Goal: Task Accomplishment & Management: Use online tool/utility

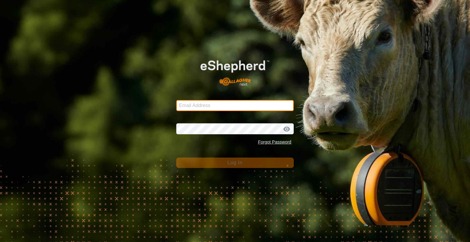
click at [216, 104] on input "Email Address" at bounding box center [234, 105] width 117 height 11
type input "[EMAIL_ADDRESS][DOMAIN_NAME]"
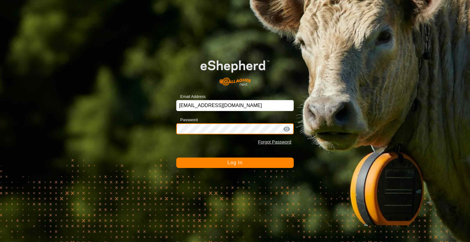
click at [176, 157] on button "Log In" at bounding box center [234, 162] width 117 height 10
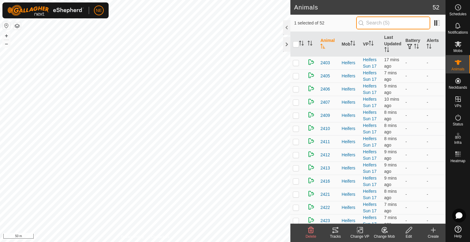
click at [366, 25] on input "text" at bounding box center [393, 23] width 74 height 13
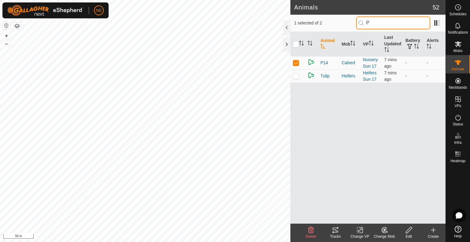
type input "P1"
checkbox input "true"
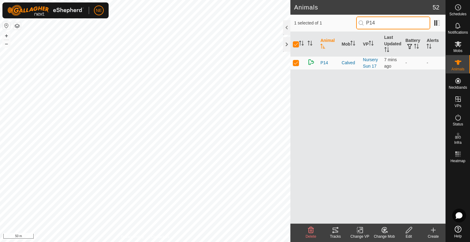
type input "P14"
click at [382, 235] on div "Change Mob" at bounding box center [384, 237] width 24 height 6
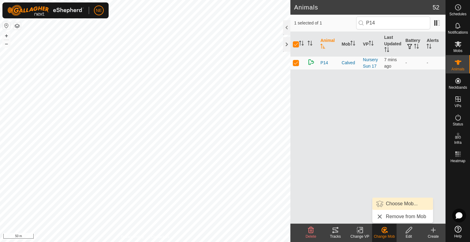
click at [393, 203] on link "Choose Mob..." at bounding box center [402, 203] width 61 height 12
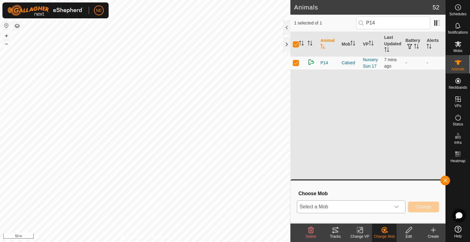
click at [397, 207] on icon "dropdown trigger" at bounding box center [396, 206] width 4 height 2
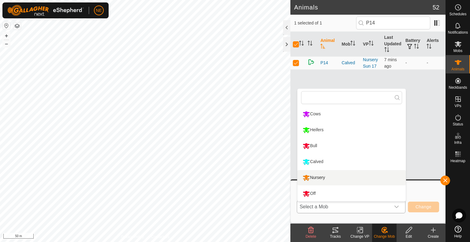
click at [345, 181] on li "Nursery" at bounding box center [351, 177] width 108 height 15
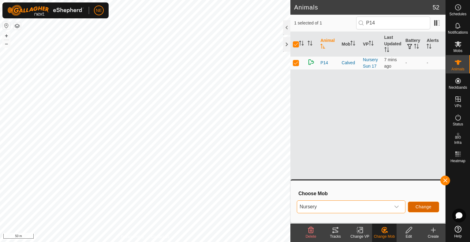
click at [418, 210] on button "Change" at bounding box center [423, 206] width 31 height 11
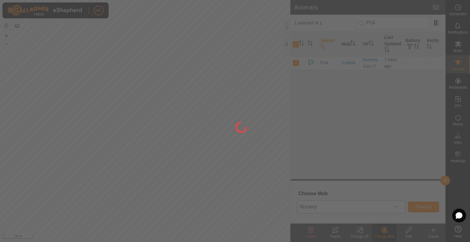
checkbox input "false"
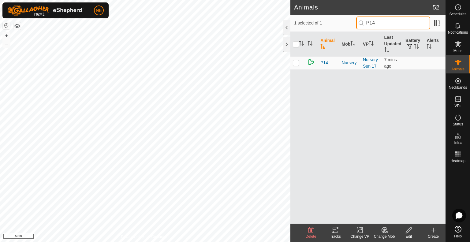
click at [378, 22] on input "P14" at bounding box center [393, 23] width 74 height 13
type input "P"
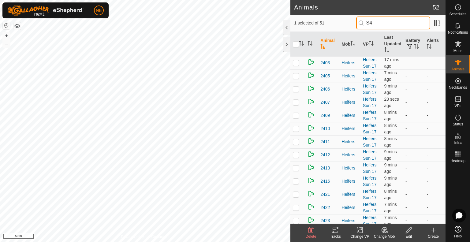
type input "S45"
checkbox input "true"
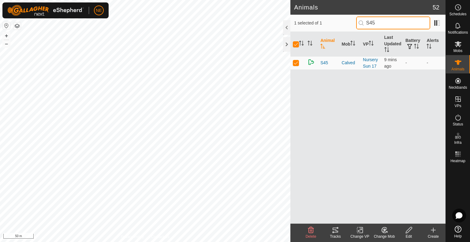
type input "S45"
click at [381, 231] on icon at bounding box center [383, 230] width 5 height 6
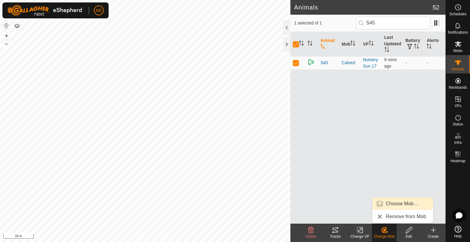
click at [389, 201] on link "Choose Mob..." at bounding box center [402, 203] width 61 height 12
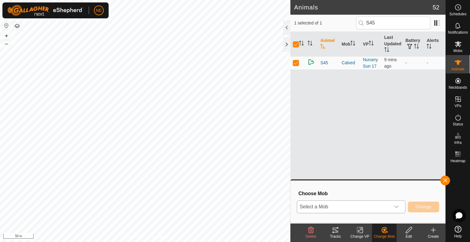
click at [399, 206] on icon "dropdown trigger" at bounding box center [396, 206] width 5 height 5
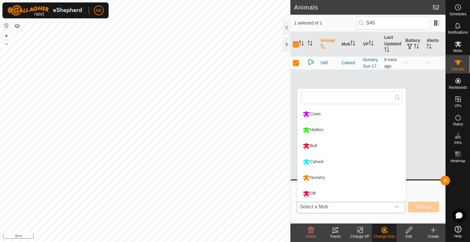
click at [335, 177] on li "Nursery" at bounding box center [351, 177] width 108 height 15
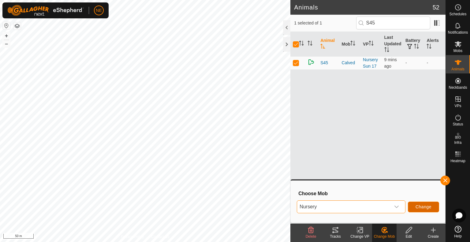
click at [423, 208] on span "Change" at bounding box center [423, 206] width 16 height 5
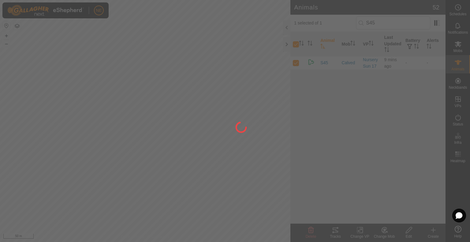
checkbox input "false"
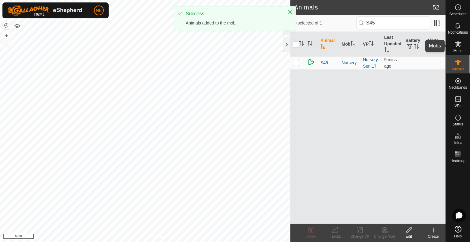
click at [457, 45] on icon at bounding box center [457, 44] width 7 height 6
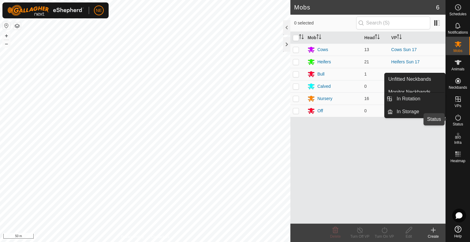
click at [460, 126] on span "Status" at bounding box center [457, 124] width 10 height 4
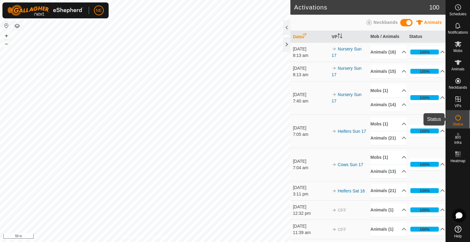
click at [458, 121] on icon at bounding box center [457, 117] width 7 height 7
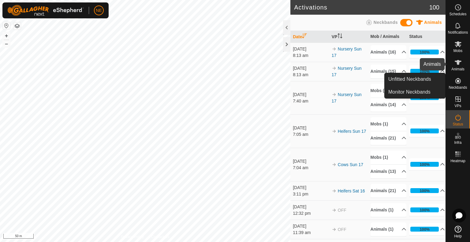
click at [458, 67] on span "Animals" at bounding box center [457, 69] width 13 height 4
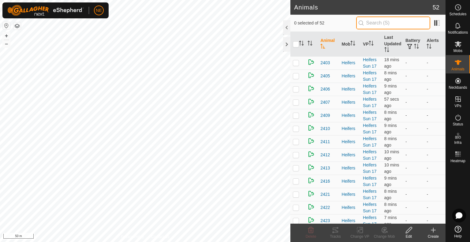
click at [371, 25] on input "text" at bounding box center [393, 23] width 74 height 13
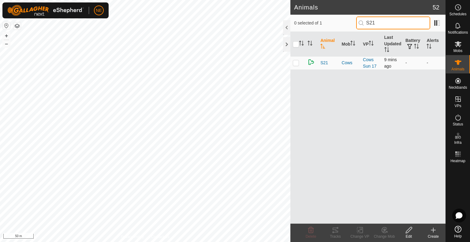
type input "S21"
click at [297, 63] on p-checkbox at bounding box center [296, 62] width 6 height 5
checkbox input "true"
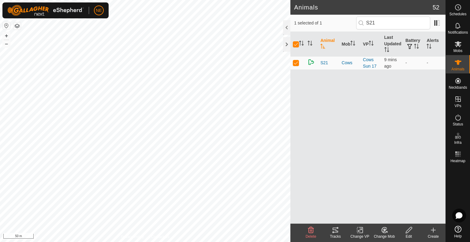
click at [378, 234] on div "Change Mob" at bounding box center [384, 237] width 24 height 6
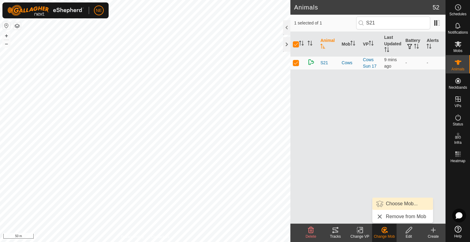
click at [384, 206] on link "Choose Mob..." at bounding box center [402, 203] width 61 height 12
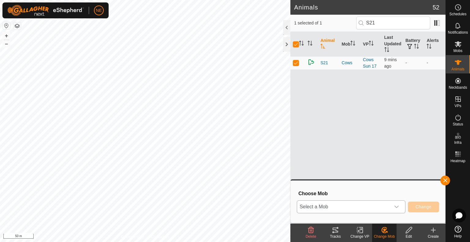
click at [396, 205] on icon "dropdown trigger" at bounding box center [396, 206] width 5 height 5
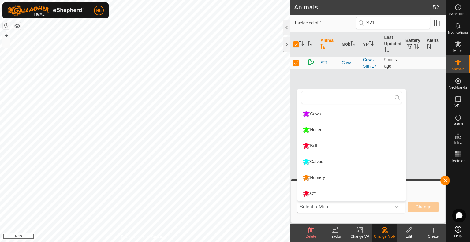
click at [357, 165] on li "Calved" at bounding box center [351, 161] width 108 height 15
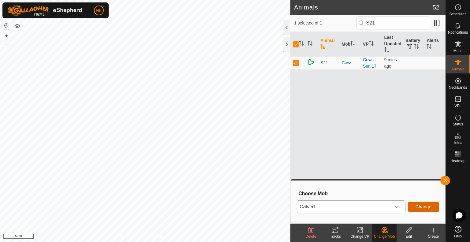
click at [427, 208] on span "Change" at bounding box center [423, 206] width 16 height 5
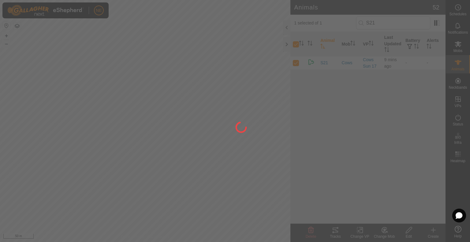
checkbox input "false"
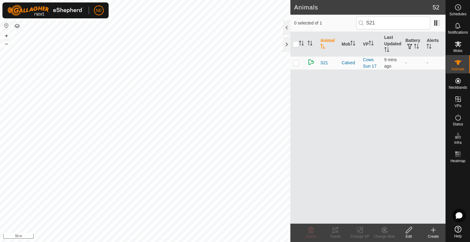
click at [240, 242] on html "NE Schedules Notifications Mobs Animals Neckbands VPs Status Infra Heatmap Help…" at bounding box center [235, 121] width 470 height 242
click at [7, 34] on button "+" at bounding box center [6, 35] width 7 height 7
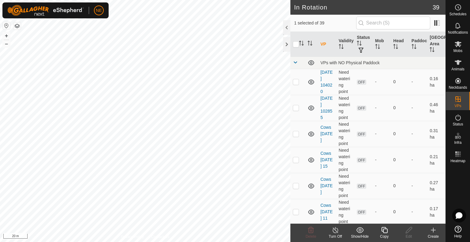
click at [379, 234] on div "Copy" at bounding box center [384, 237] width 24 height 6
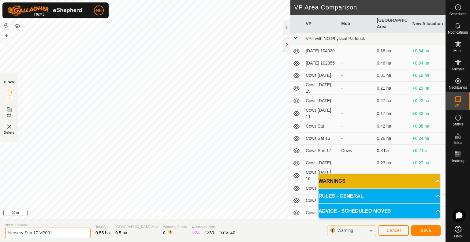
click at [65, 231] on input "Nursery Sun 17-VP001" at bounding box center [48, 232] width 86 height 11
type input "Nursery Mon 18"
click at [425, 231] on span "Save" at bounding box center [425, 230] width 10 height 5
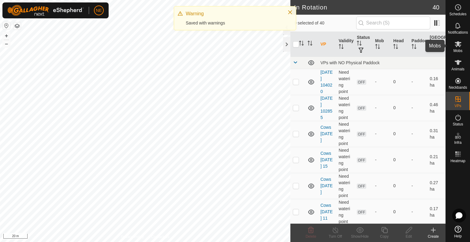
click at [456, 53] on span "Mobs" at bounding box center [457, 51] width 9 height 4
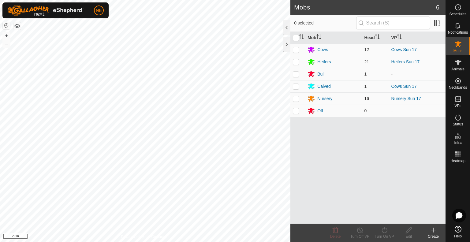
click at [292, 101] on td at bounding box center [297, 98] width 15 height 12
checkbox input "true"
click at [383, 230] on icon at bounding box center [384, 229] width 8 height 7
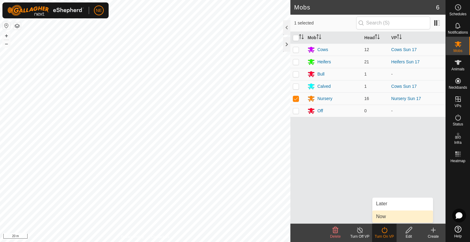
click at [384, 217] on link "Now" at bounding box center [402, 216] width 61 height 12
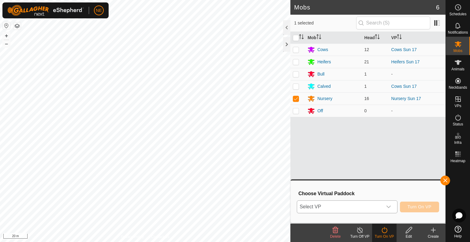
click at [388, 204] on div "dropdown trigger" at bounding box center [388, 207] width 12 height 12
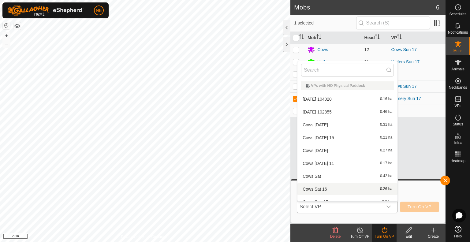
scroll to position [7, 0]
click at [393, 201] on div "VPs with NO Physical Paddock [DATE] 104020 0.16 ha [DATE] 102855 0.46 ha Cows […" at bounding box center [347, 140] width 100 height 122
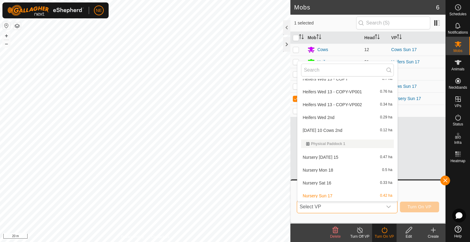
scroll to position [419, 0]
click at [341, 169] on li "Nursery Mon 18 0.5 ha" at bounding box center [347, 169] width 100 height 12
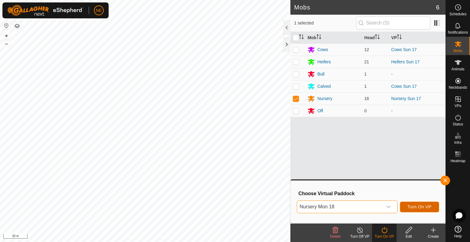
click at [423, 206] on span "Turn On VP" at bounding box center [419, 206] width 24 height 5
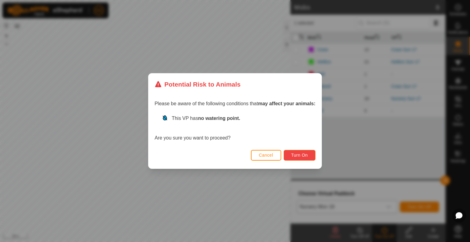
click at [302, 159] on button "Turn On" at bounding box center [299, 155] width 32 height 11
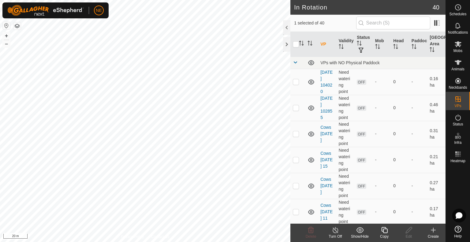
click at [382, 234] on div "Copy" at bounding box center [384, 237] width 24 height 6
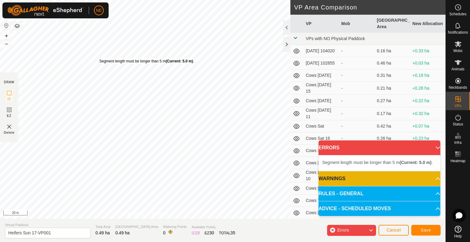
click at [99, 58] on div "Segment length must be longer than 5 m (Current: 5.0 m) . + – ⇧ i 20 m" at bounding box center [145, 109] width 290 height 219
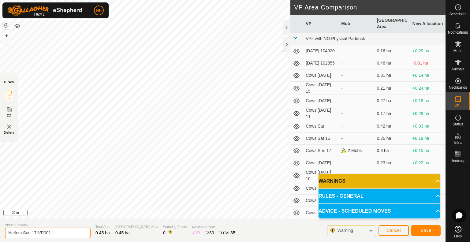
click at [59, 232] on input "Heifers Sun 17-VP001" at bounding box center [48, 232] width 86 height 11
type input "Heifers Mon 18"
click at [434, 231] on button "Save" at bounding box center [425, 230] width 29 height 11
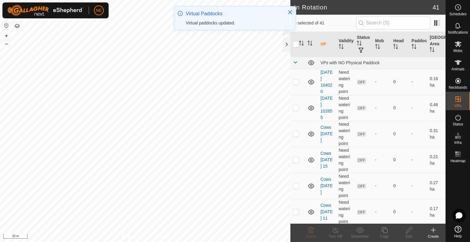
checkbox input "true"
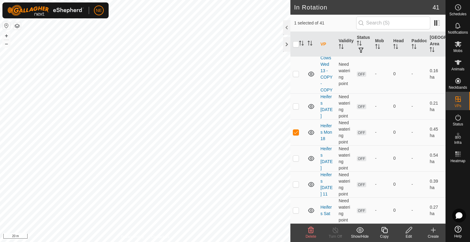
scroll to position [481, 0]
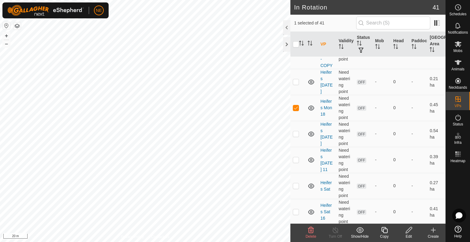
checkbox input "true"
checkbox input "false"
click at [384, 231] on icon at bounding box center [384, 229] width 8 height 7
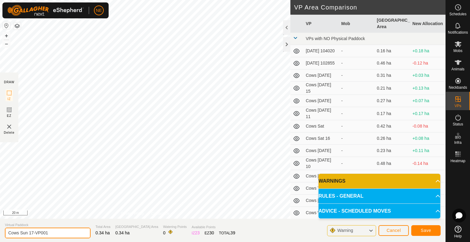
click at [58, 232] on input "Cows Sun 17-VP001" at bounding box center [48, 232] width 86 height 11
type input "Cows Mon 18"
click at [434, 231] on button "Save" at bounding box center [425, 230] width 29 height 11
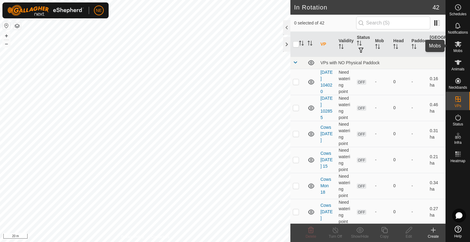
click at [458, 47] on icon at bounding box center [457, 43] width 7 height 7
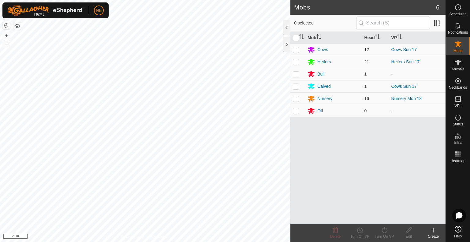
click at [297, 50] on p-checkbox at bounding box center [296, 49] width 6 height 5
checkbox input "true"
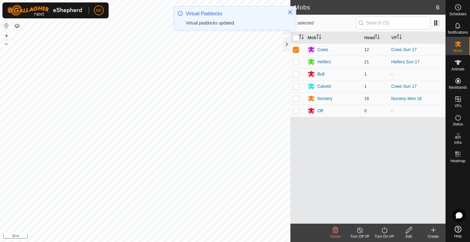
click at [386, 232] on icon at bounding box center [384, 230] width 6 height 6
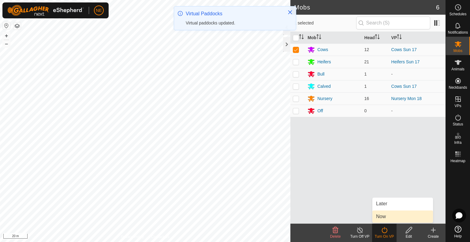
click at [381, 215] on link "Now" at bounding box center [402, 216] width 61 height 12
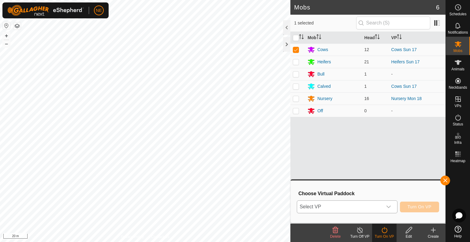
click at [389, 208] on icon "dropdown trigger" at bounding box center [388, 206] width 5 height 5
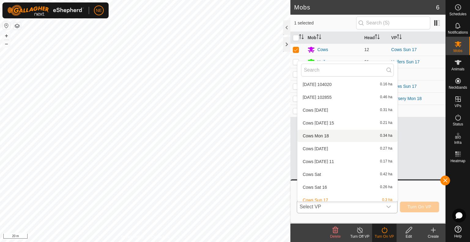
scroll to position [14, 0]
click at [328, 135] on li "Cows Mon 18 0.34 ha" at bounding box center [347, 136] width 100 height 12
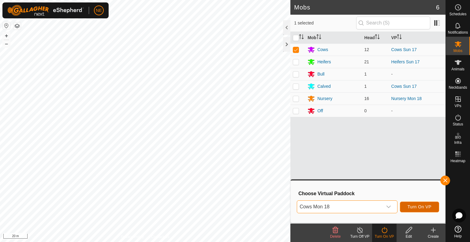
click at [405, 209] on button "Turn On VP" at bounding box center [419, 206] width 39 height 11
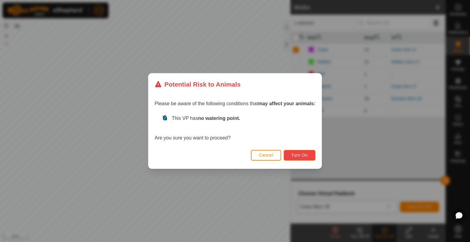
click at [294, 153] on span "Turn On" at bounding box center [299, 155] width 17 height 5
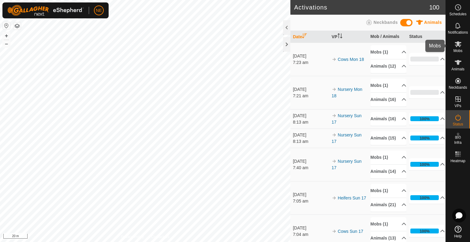
click at [455, 49] on span "Mobs" at bounding box center [457, 51] width 9 height 4
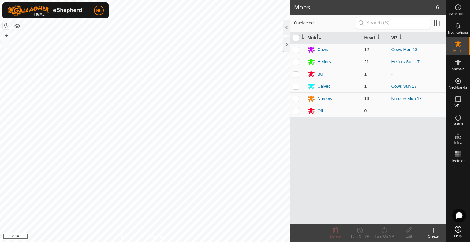
click at [297, 64] on p-checkbox at bounding box center [296, 61] width 6 height 5
checkbox input "true"
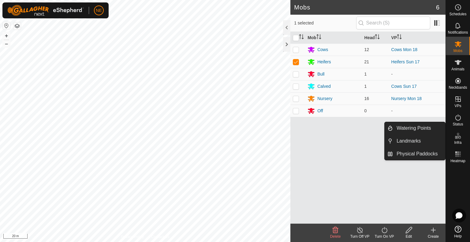
click at [384, 232] on icon at bounding box center [384, 229] width 8 height 7
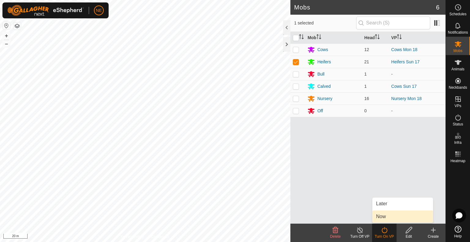
click at [382, 218] on link "Now" at bounding box center [402, 216] width 61 height 12
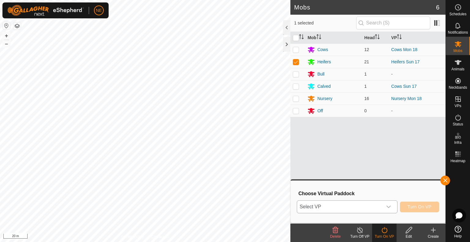
click at [390, 208] on icon "dropdown trigger" at bounding box center [388, 206] width 5 height 5
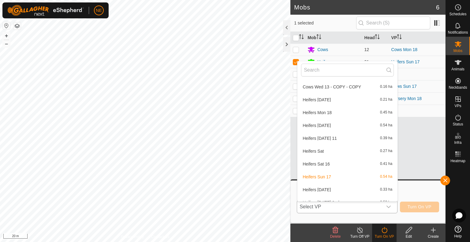
scroll to position [255, 0]
click at [333, 103] on li "Heifers Mon 18 0.45 ha" at bounding box center [347, 100] width 100 height 12
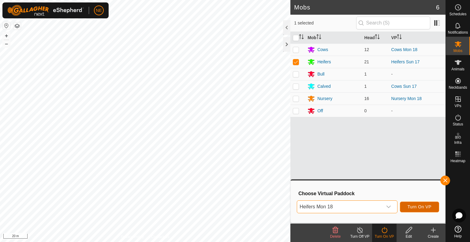
click at [411, 206] on span "Turn On VP" at bounding box center [419, 206] width 24 height 5
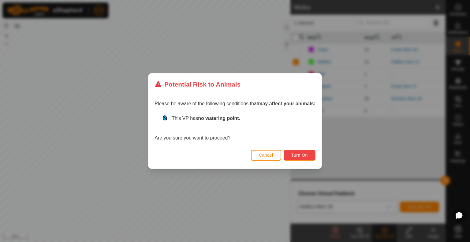
click at [297, 150] on button "Turn On" at bounding box center [299, 155] width 32 height 11
